Goal: Task Accomplishment & Management: Complete application form

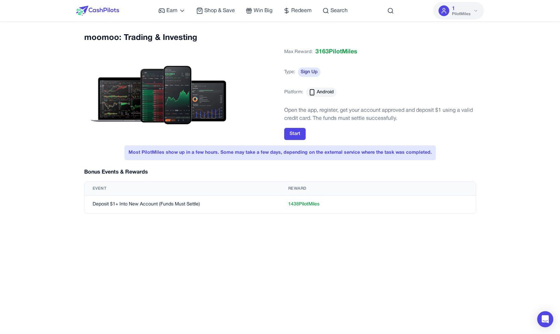
click at [364, 108] on p "Open the app, register, get your account approved and deposit $1 using a valid …" at bounding box center [380, 114] width 192 height 16
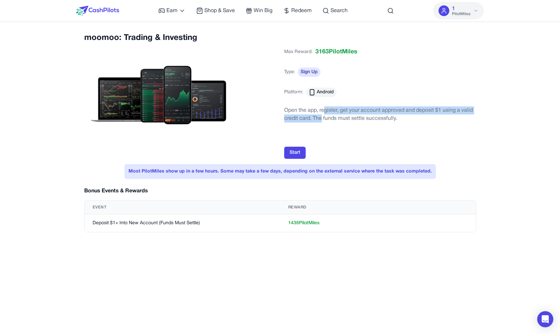
click at [323, 114] on p "Open the app, register, get your account approved and deposit $1 using a valid …" at bounding box center [380, 114] width 192 height 16
drag, startPoint x: 328, startPoint y: 113, endPoint x: 329, endPoint y: 117, distance: 4.1
click at [329, 117] on p "Open the app, register, get your account approved and deposit $1 using a valid …" at bounding box center [380, 114] width 192 height 16
drag, startPoint x: 355, startPoint y: 122, endPoint x: 355, endPoint y: 116, distance: 5.7
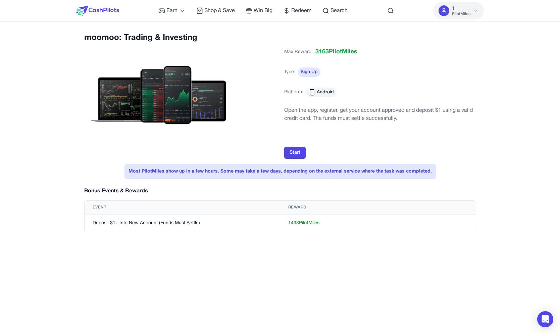
click at [355, 116] on p "Open the app, register, get your account approved and deposit $1 using a valid …" at bounding box center [380, 114] width 192 height 16
drag, startPoint x: 355, startPoint y: 111, endPoint x: 355, endPoint y: 115, distance: 4.0
click at [355, 115] on p "Open the app, register, get your account approved and deposit $1 using a valid …" at bounding box center [380, 114] width 192 height 16
click at [367, 118] on p "Open the app, register, get your account approved and deposit $1 using a valid …" at bounding box center [380, 114] width 192 height 16
click at [398, 43] on div "moomoo: Trading & Investing Max Reward: 3163 PilotMiles Type: Sign Up Platform:…" at bounding box center [280, 96] width 392 height 126
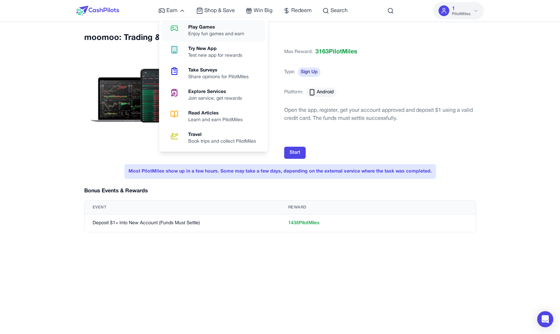
click at [184, 22] on link "Play Games Enjoy fun games and earn" at bounding box center [214, 30] width 104 height 21
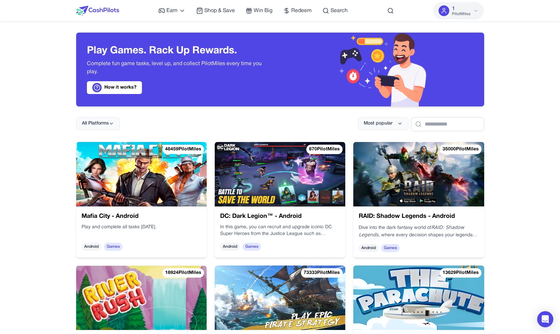
click at [296, 171] on img at bounding box center [280, 174] width 130 height 64
click at [383, 173] on img at bounding box center [418, 174] width 130 height 64
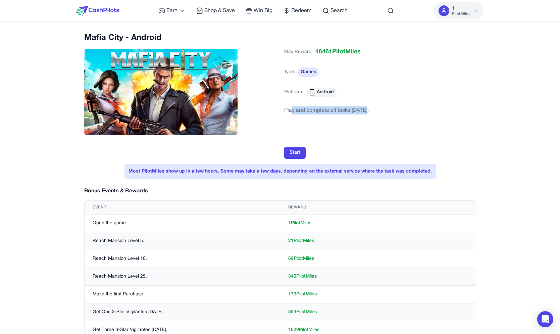
drag, startPoint x: 361, startPoint y: 109, endPoint x: 290, endPoint y: 111, distance: 71.1
click at [290, 111] on div "Play and complete all tasks [DATE]." at bounding box center [326, 126] width 84 height 40
drag, startPoint x: 292, startPoint y: 111, endPoint x: 320, endPoint y: 111, distance: 27.8
click at [318, 111] on div "Play and complete all tasks within 30 days." at bounding box center [326, 126] width 84 height 40
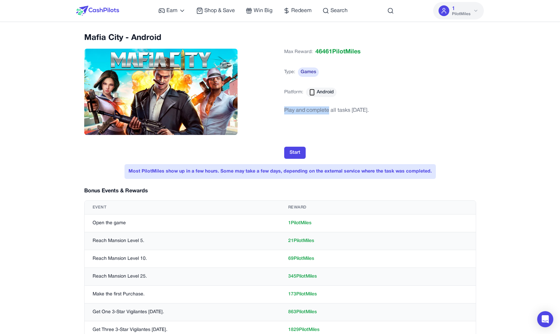
drag, startPoint x: 324, startPoint y: 111, endPoint x: 321, endPoint y: 110, distance: 4.1
click at [324, 111] on div "Play and complete all tasks within 30 days." at bounding box center [326, 126] width 84 height 40
drag, startPoint x: 305, startPoint y: 111, endPoint x: 292, endPoint y: 111, distance: 12.4
click at [298, 111] on div "Play and complete all tasks within 30 days." at bounding box center [326, 126] width 84 height 40
drag, startPoint x: 286, startPoint y: 110, endPoint x: 342, endPoint y: 111, distance: 56.0
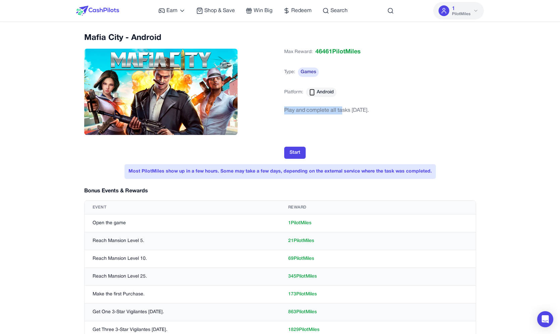
click at [342, 111] on div "Play and complete all tasks within 30 days." at bounding box center [326, 126] width 84 height 40
click at [346, 111] on div "Play and complete all tasks within 30 days." at bounding box center [326, 126] width 84 height 40
drag, startPoint x: 340, startPoint y: 111, endPoint x: 297, endPoint y: 113, distance: 42.6
click at [297, 113] on div "Play and complete all tasks within 30 days." at bounding box center [326, 126] width 84 height 40
click at [294, 112] on div "Play and complete all tasks within 30 days." at bounding box center [326, 126] width 84 height 40
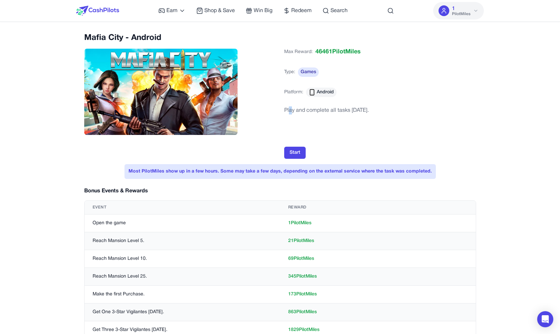
drag, startPoint x: 290, startPoint y: 111, endPoint x: 307, endPoint y: 110, distance: 17.8
click at [296, 111] on div "Play and complete all tasks within 30 days." at bounding box center [326, 126] width 84 height 40
drag, startPoint x: 362, startPoint y: 113, endPoint x: 331, endPoint y: 112, distance: 31.5
click at [359, 112] on div "Play and complete all tasks within 30 days." at bounding box center [326, 126] width 84 height 40
click at [304, 112] on div "Play and complete all tasks within 30 days." at bounding box center [326, 126] width 84 height 40
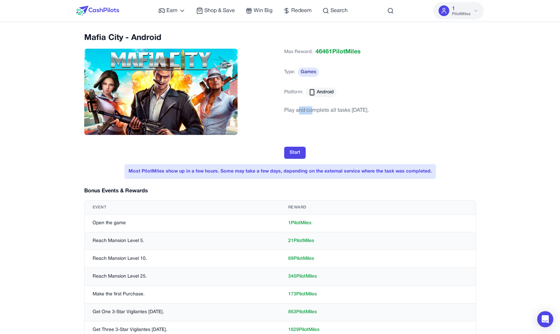
drag, startPoint x: 299, startPoint y: 111, endPoint x: 314, endPoint y: 111, distance: 15.1
click at [314, 111] on div "Play and complete all tasks within 30 days." at bounding box center [326, 126] width 84 height 40
click at [330, 110] on div "Play and complete all tasks within 30 days." at bounding box center [326, 126] width 84 height 40
drag, startPoint x: 351, startPoint y: 110, endPoint x: 336, endPoint y: 110, distance: 15.4
click at [336, 110] on div "Play and complete all tasks within 30 days." at bounding box center [326, 126] width 84 height 40
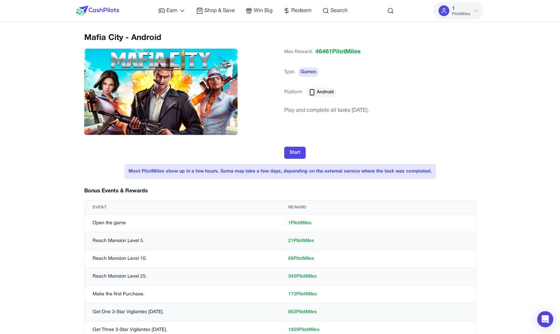
click at [318, 110] on div "Play and complete all tasks within 30 days." at bounding box center [326, 126] width 84 height 40
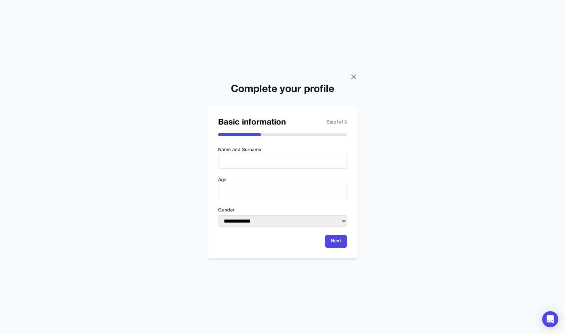
click at [354, 72] on div "**********" at bounding box center [282, 167] width 565 height 334
click at [354, 76] on icon at bounding box center [353, 77] width 8 height 8
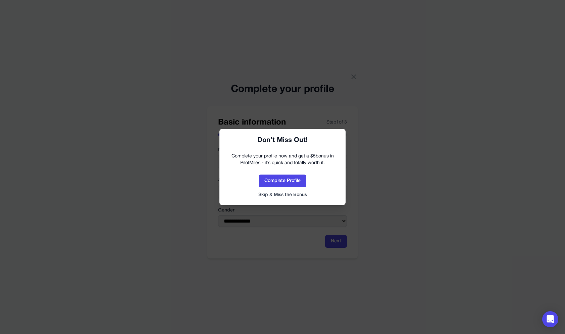
click at [300, 194] on button "Skip & Miss the Bonus" at bounding box center [282, 194] width 113 height 7
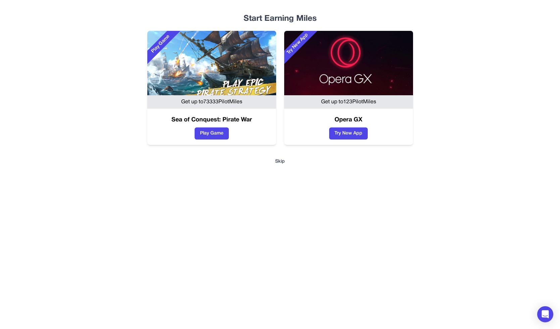
click at [279, 163] on button "Skip" at bounding box center [280, 161] width 408 height 7
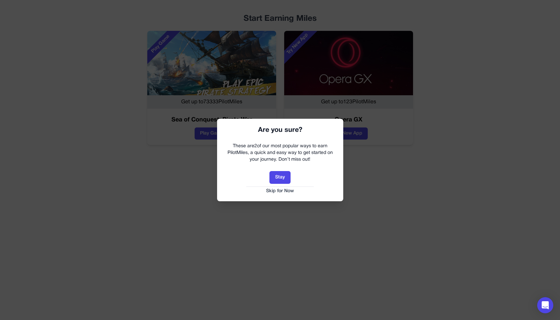
click at [292, 191] on button "Skip for Now" at bounding box center [280, 191] width 113 height 7
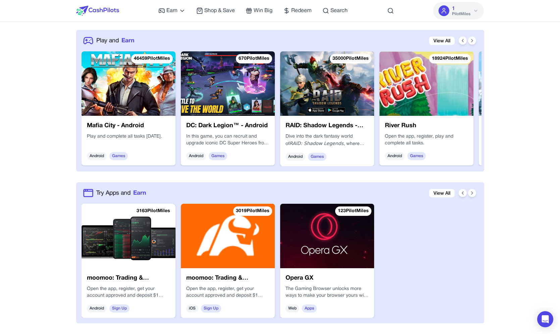
scroll to position [263, 0]
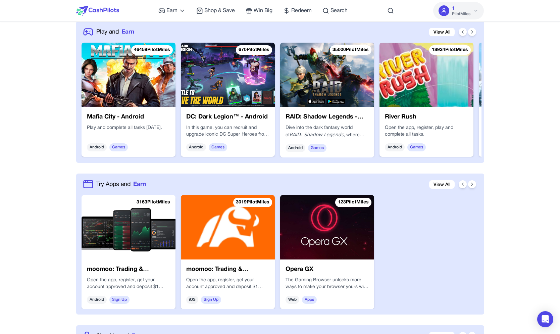
click at [223, 101] on img at bounding box center [228, 75] width 94 height 64
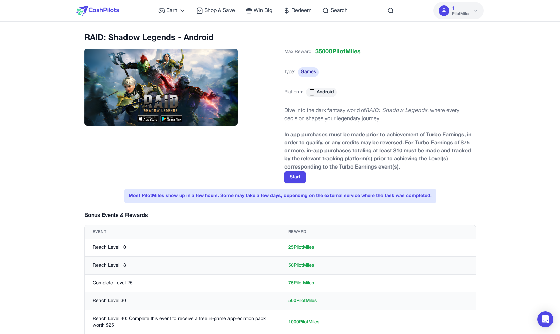
click at [333, 161] on strong "﻿In app purchases must be made prior to achievement of Turbo Earnings, in order…" at bounding box center [377, 150] width 187 height 37
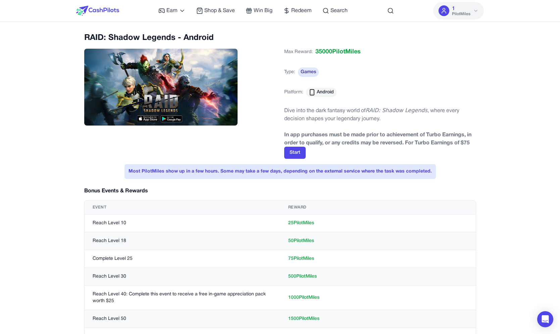
click at [349, 151] on div "Start" at bounding box center [380, 153] width 192 height 12
click at [397, 122] on p "Dive into the dark fantasy world of RAID: Shadow Legends , where every decision…" at bounding box center [380, 114] width 192 height 16
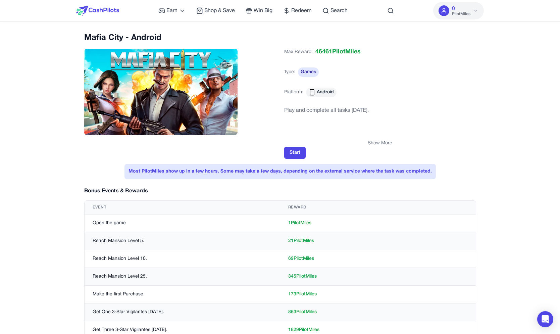
click at [380, 141] on button "Show More" at bounding box center [380, 143] width 24 height 7
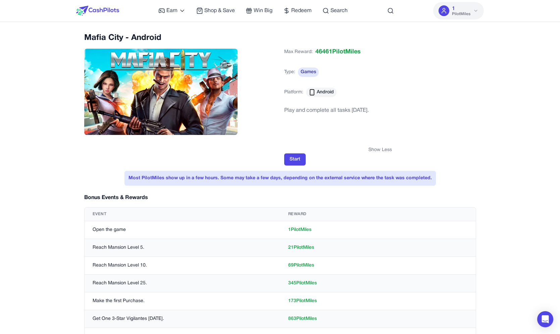
click at [369, 147] on div "Play and complete all tasks within 30 days." at bounding box center [326, 126] width 84 height 42
click at [381, 148] on button "Show Less" at bounding box center [379, 150] width 23 height 7
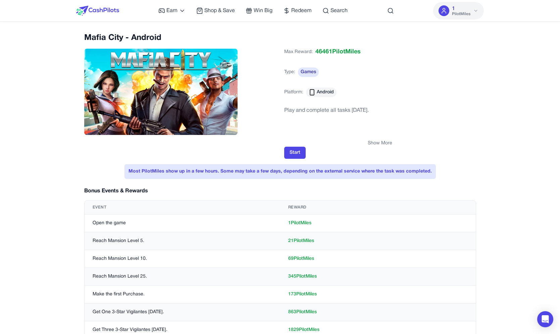
click at [379, 142] on button "Show More" at bounding box center [380, 143] width 24 height 7
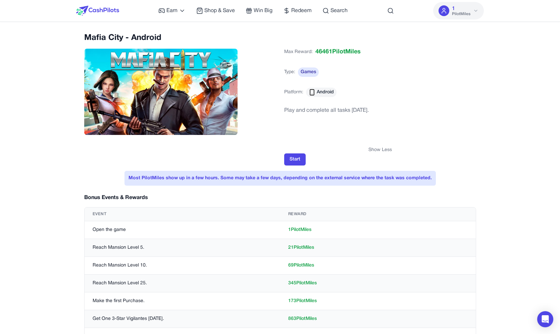
click at [369, 146] on div "Play and complete all tasks within 30 days." at bounding box center [326, 126] width 84 height 40
click at [379, 147] on button "Show Less" at bounding box center [379, 150] width 23 height 7
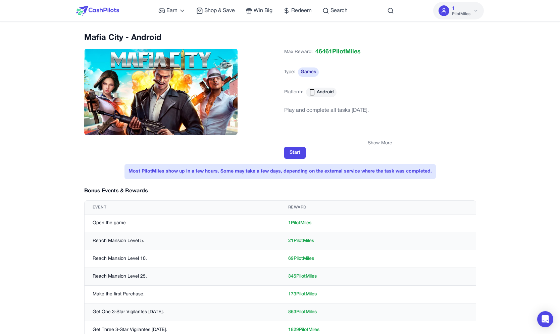
click at [383, 152] on div "Start" at bounding box center [380, 153] width 192 height 12
click at [385, 142] on button "Show More" at bounding box center [380, 143] width 24 height 7
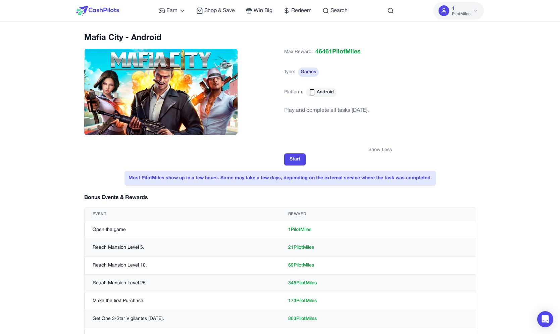
click at [382, 151] on button "Show Less" at bounding box center [379, 150] width 23 height 7
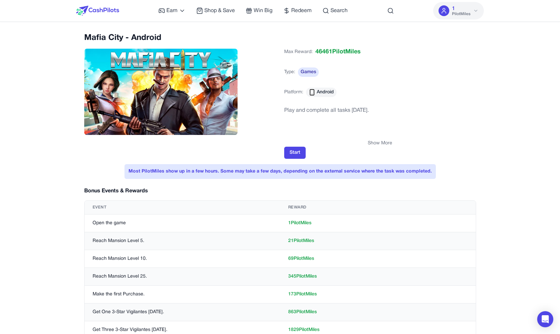
click at [411, 88] on div "Max Reward: 46461 PilotMiles Type: Games Platform: Android" at bounding box center [380, 75] width 192 height 60
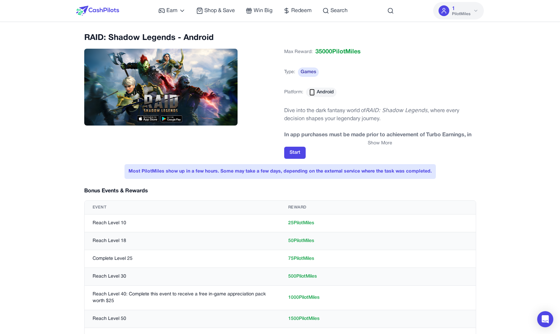
click at [386, 143] on button "Show More" at bounding box center [380, 143] width 24 height 7
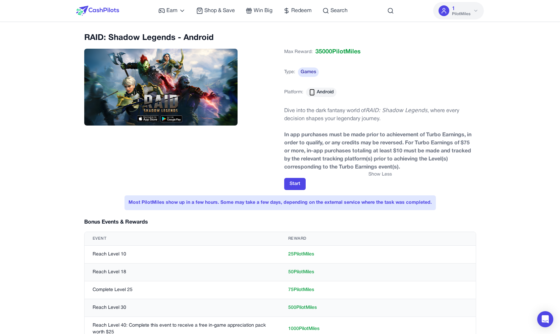
click at [384, 169] on strong "﻿In app purchases must be made prior to achievement of Turbo Earnings, in order…" at bounding box center [377, 150] width 187 height 37
click at [384, 170] on p "﻿In app purchases must be made prior to achievement of Turbo Earnings, in order…" at bounding box center [380, 151] width 192 height 40
click at [383, 177] on button "Show Less" at bounding box center [379, 174] width 23 height 7
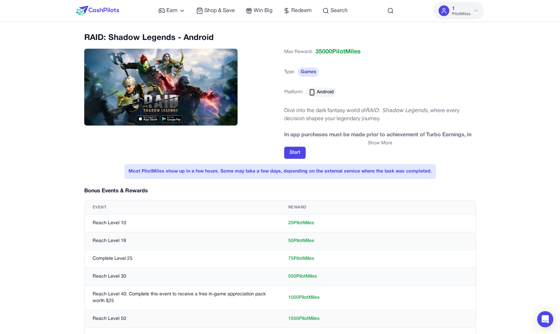
click at [379, 146] on button "Show More" at bounding box center [380, 143] width 24 height 7
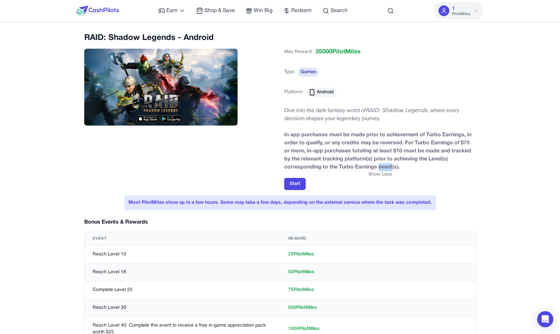
click at [373, 172] on button "Show Less" at bounding box center [379, 174] width 23 height 7
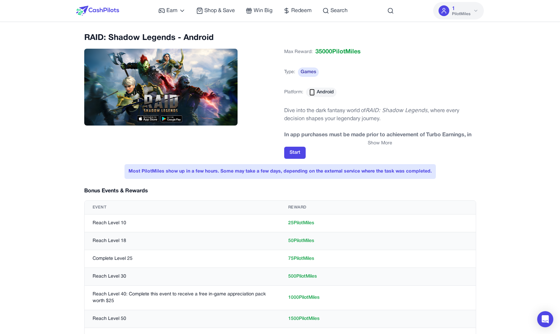
click at [405, 121] on p "Dive into the dark fantasy world of RAID: Shadow Legends , where every decision…" at bounding box center [380, 114] width 192 height 16
click at [374, 144] on button "Show More" at bounding box center [380, 143] width 24 height 7
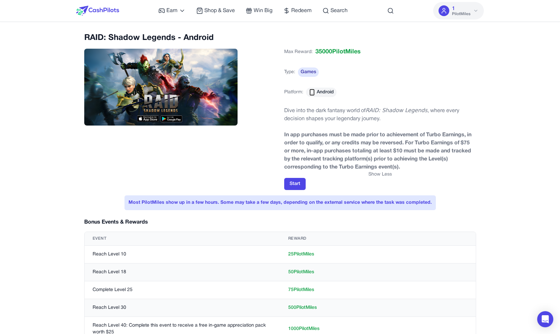
click at [376, 174] on button "Show Less" at bounding box center [379, 174] width 23 height 7
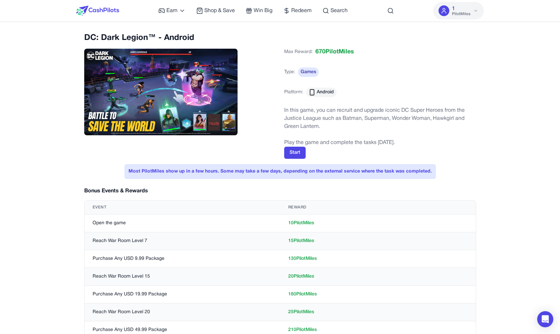
click at [387, 133] on p at bounding box center [380, 134] width 192 height 8
